Goal: Transaction & Acquisition: Purchase product/service

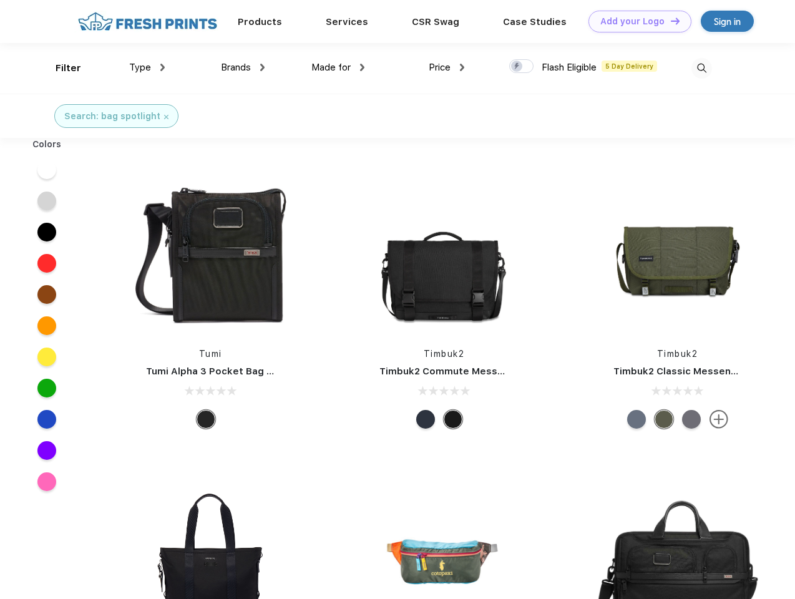
click at [635, 21] on link "Add your Logo Design Tool" at bounding box center [639, 22] width 103 height 22
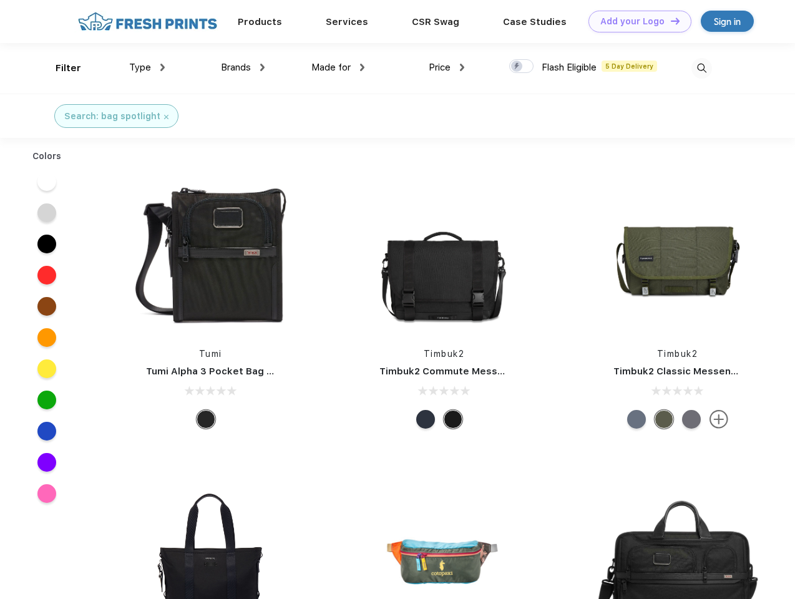
click at [0, 0] on div "Design Tool" at bounding box center [0, 0] width 0 height 0
click at [669, 21] on link "Add your Logo Design Tool" at bounding box center [639, 22] width 103 height 22
click at [60, 68] on div "Filter" at bounding box center [69, 68] width 26 height 14
click at [147, 67] on span "Type" at bounding box center [140, 67] width 22 height 11
click at [243, 67] on span "Brands" at bounding box center [236, 67] width 30 height 11
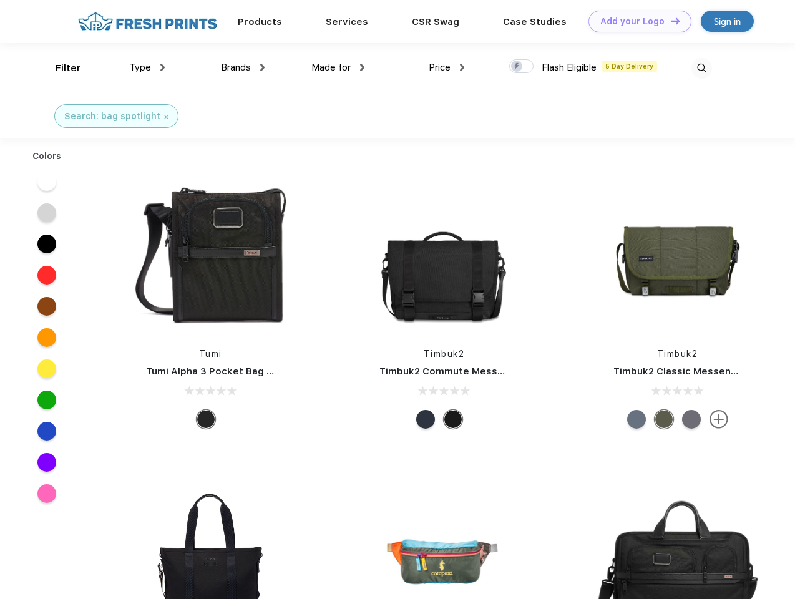
click at [338, 67] on span "Made for" at bounding box center [330, 67] width 39 height 11
click at [447, 67] on span "Price" at bounding box center [440, 67] width 22 height 11
click at [522, 67] on div at bounding box center [521, 66] width 24 height 14
click at [517, 67] on input "checkbox" at bounding box center [513, 63] width 8 height 8
click at [701, 68] on img at bounding box center [701, 68] width 21 height 21
